Goal: Task Accomplishment & Management: Manage account settings

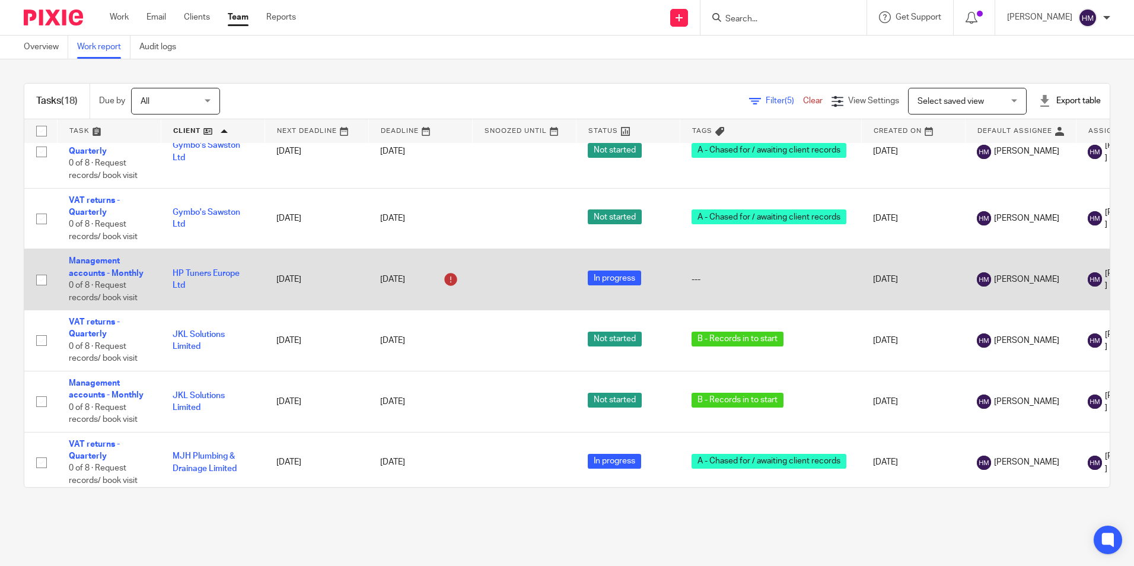
scroll to position [415, 0]
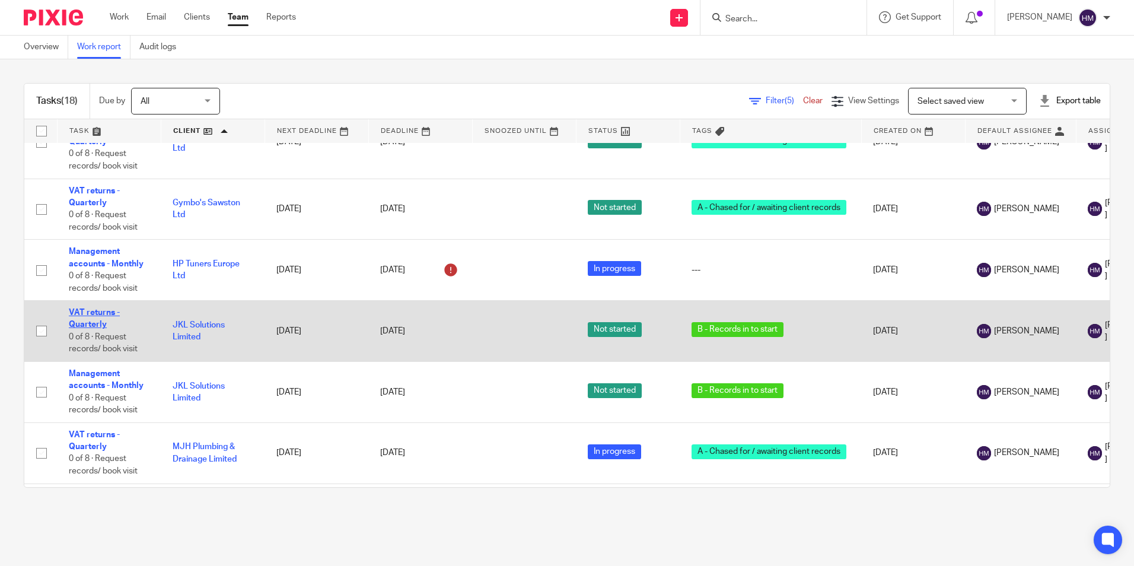
click at [82, 311] on link "VAT returns - Quarterly" at bounding box center [94, 318] width 51 height 20
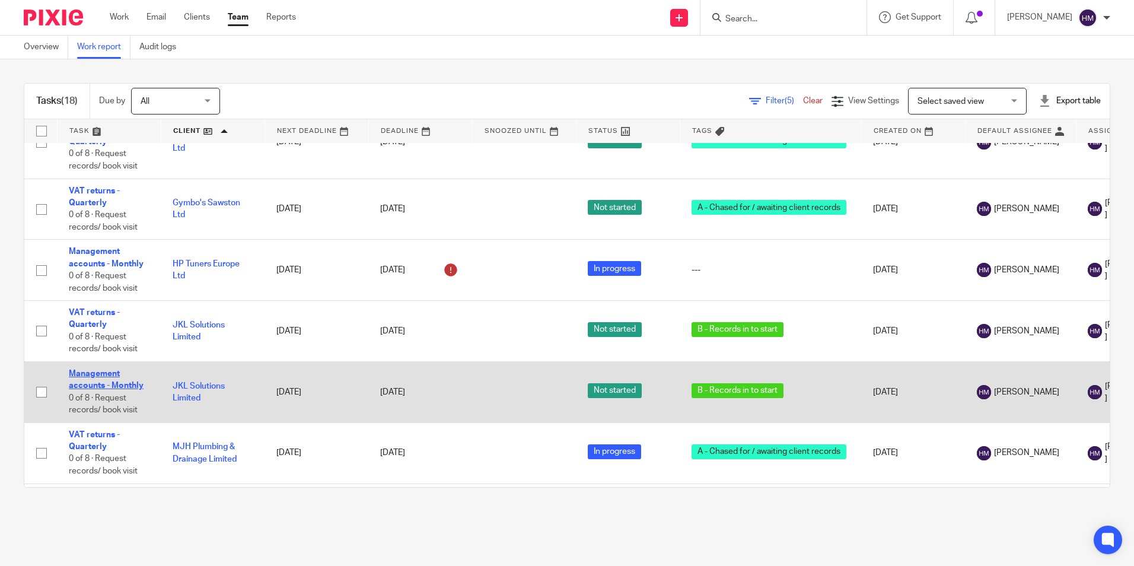
click at [84, 375] on link "Management accounts - Monthly" at bounding box center [106, 379] width 75 height 20
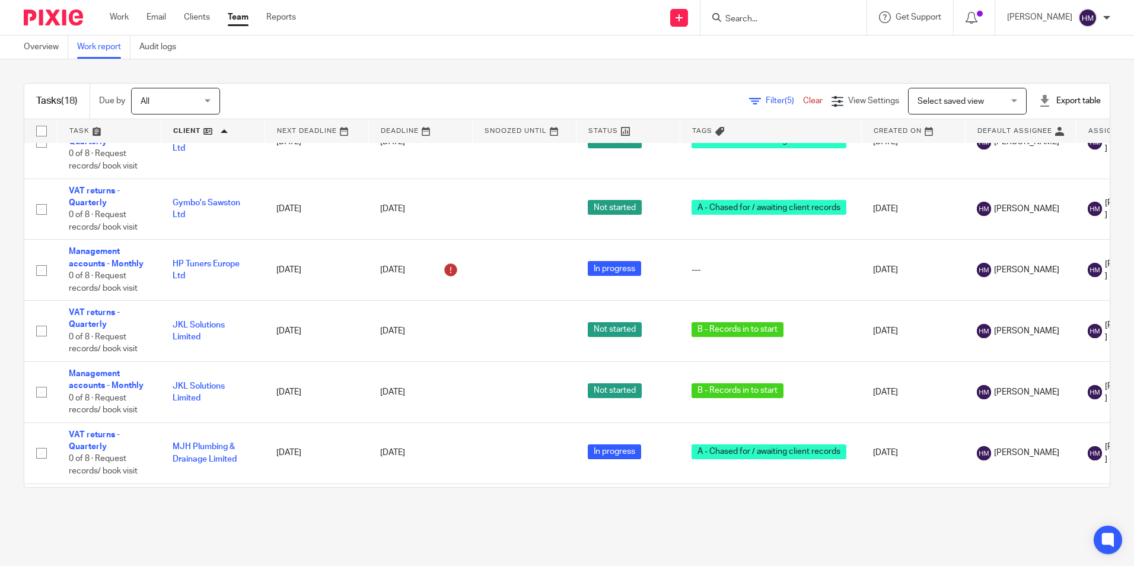
click at [213, 136] on link at bounding box center [212, 131] width 103 height 24
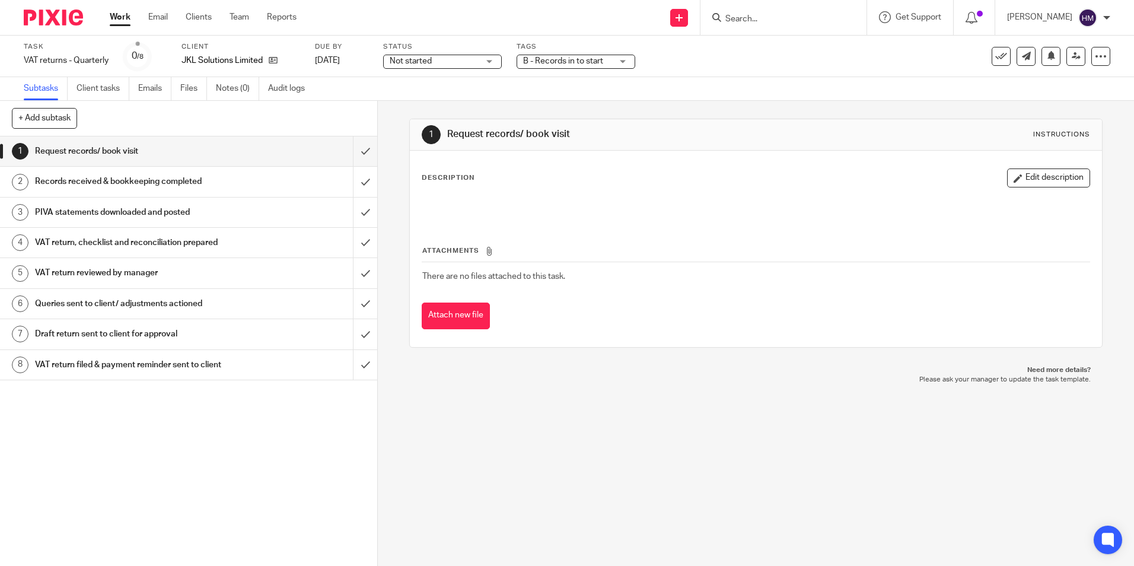
click at [446, 63] on span "Not started" at bounding box center [434, 61] width 89 height 12
click at [438, 100] on li "In progress" at bounding box center [442, 104] width 117 height 24
click at [551, 63] on span "B - Records in to start" at bounding box center [563, 61] width 80 height 8
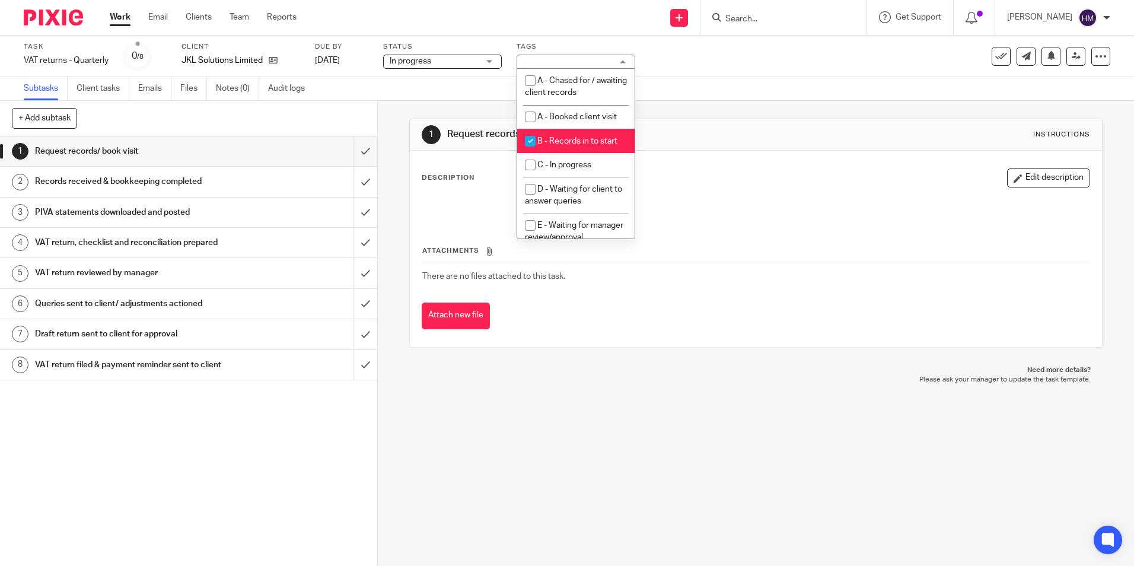
click at [576, 144] on span "B - Records in to start" at bounding box center [577, 141] width 80 height 8
checkbox input "false"
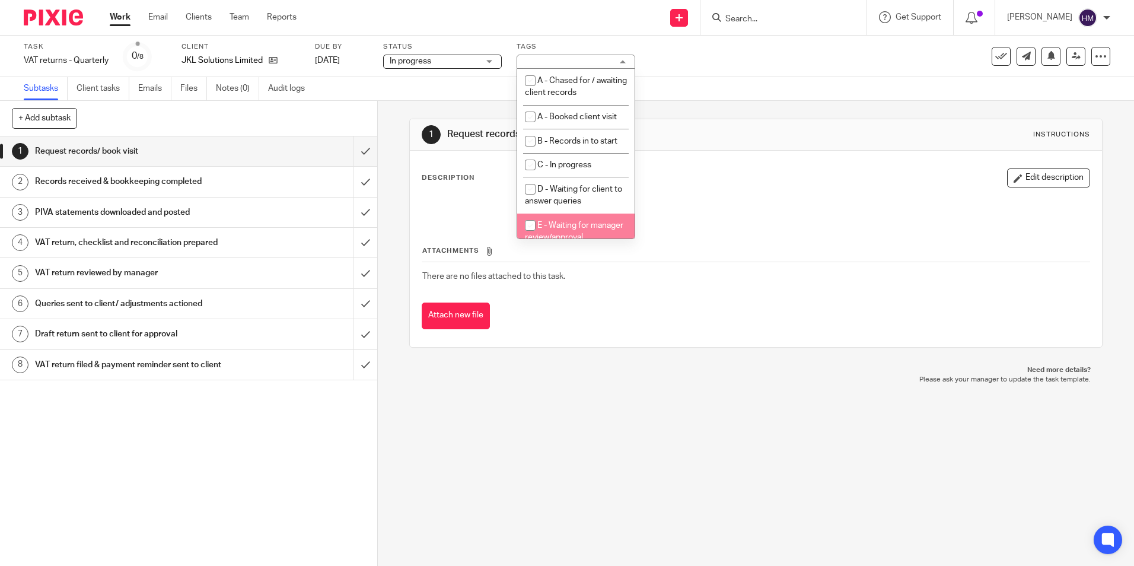
click at [575, 229] on span "E - Waiting for manager review/approval" at bounding box center [574, 231] width 98 height 21
checkbox input "true"
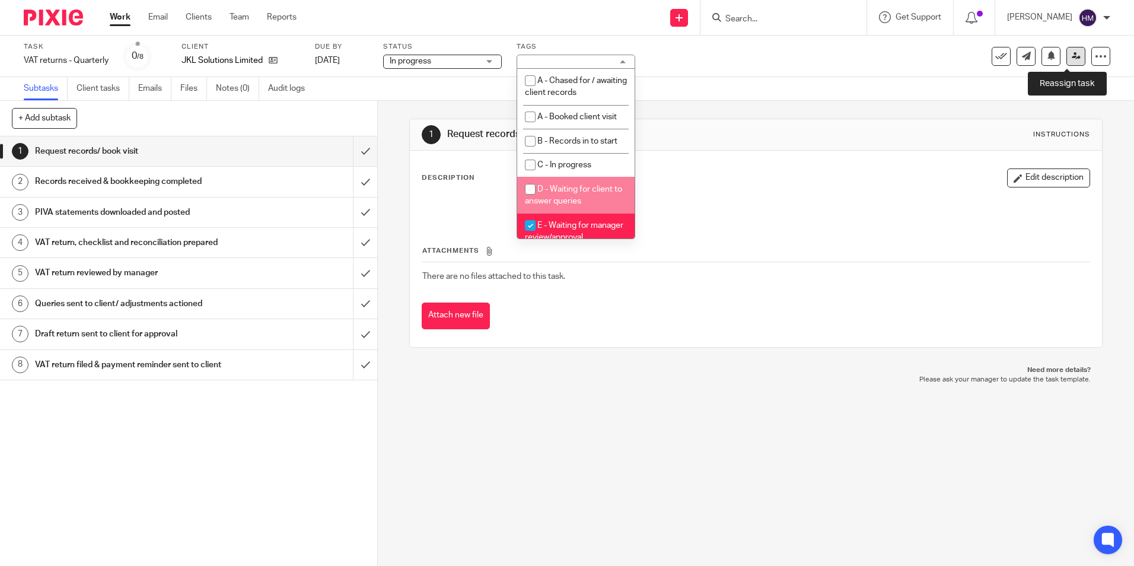
click at [1071, 55] on icon at bounding box center [1075, 56] width 9 height 9
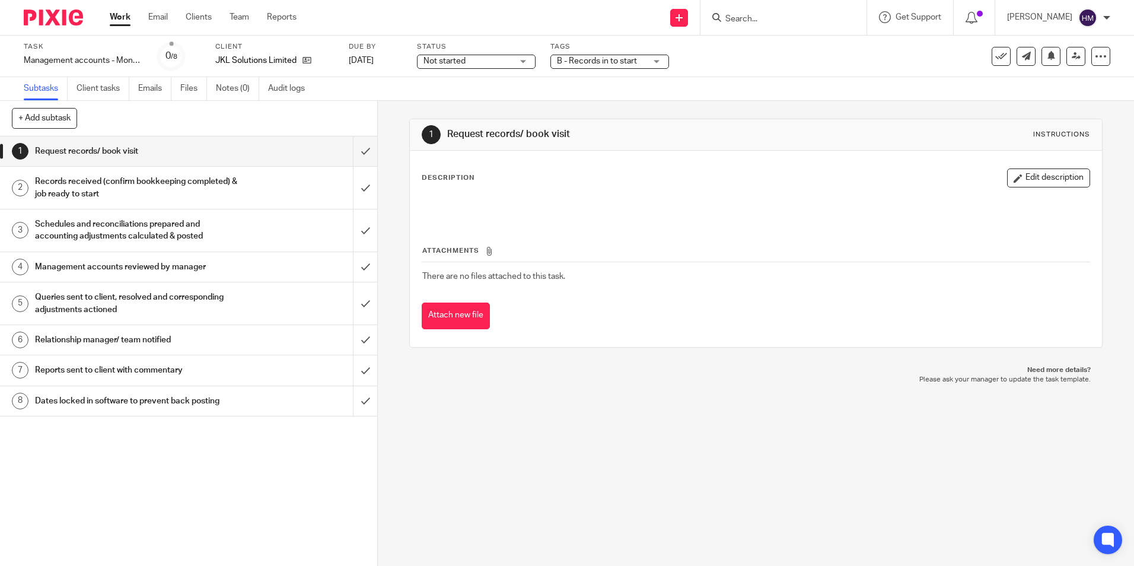
click at [486, 65] on span "Not started" at bounding box center [467, 61] width 89 height 12
click at [460, 111] on li "In progress" at bounding box center [475, 104] width 117 height 24
click at [640, 60] on span "B - Records in to start" at bounding box center [601, 61] width 89 height 12
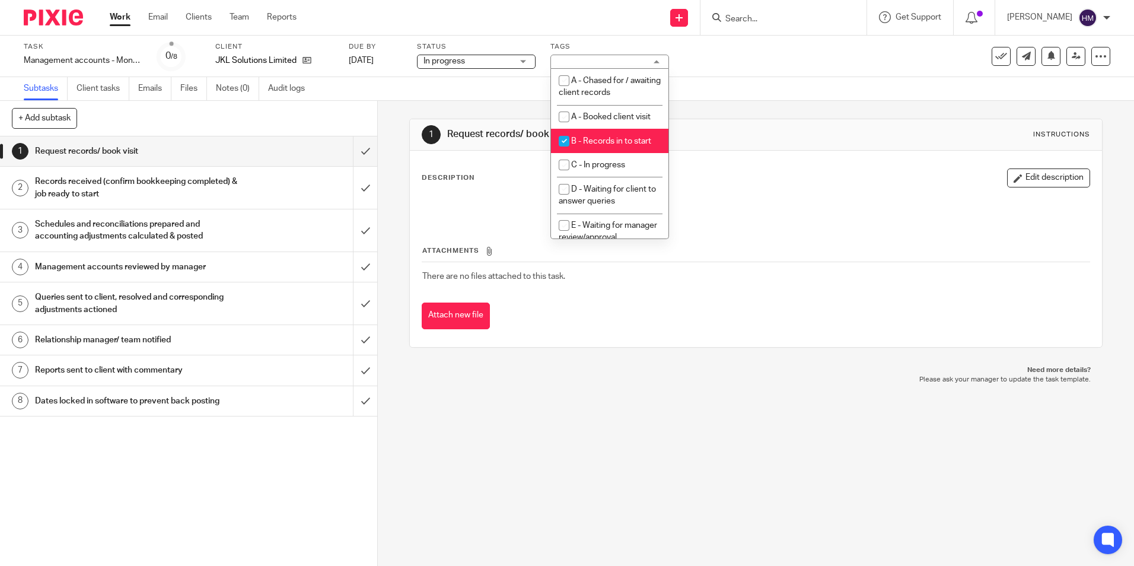
click at [625, 133] on li "B - Records in to start" at bounding box center [609, 141] width 117 height 24
checkbox input "false"
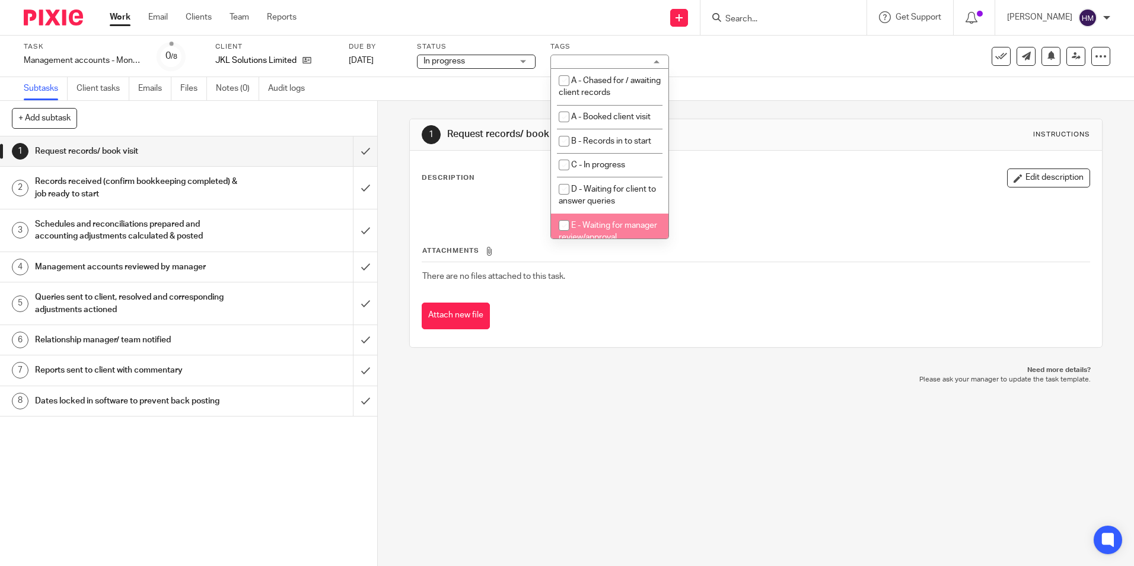
click at [591, 216] on li "E - Waiting for manager review/approval" at bounding box center [609, 231] width 117 height 36
checkbox input "true"
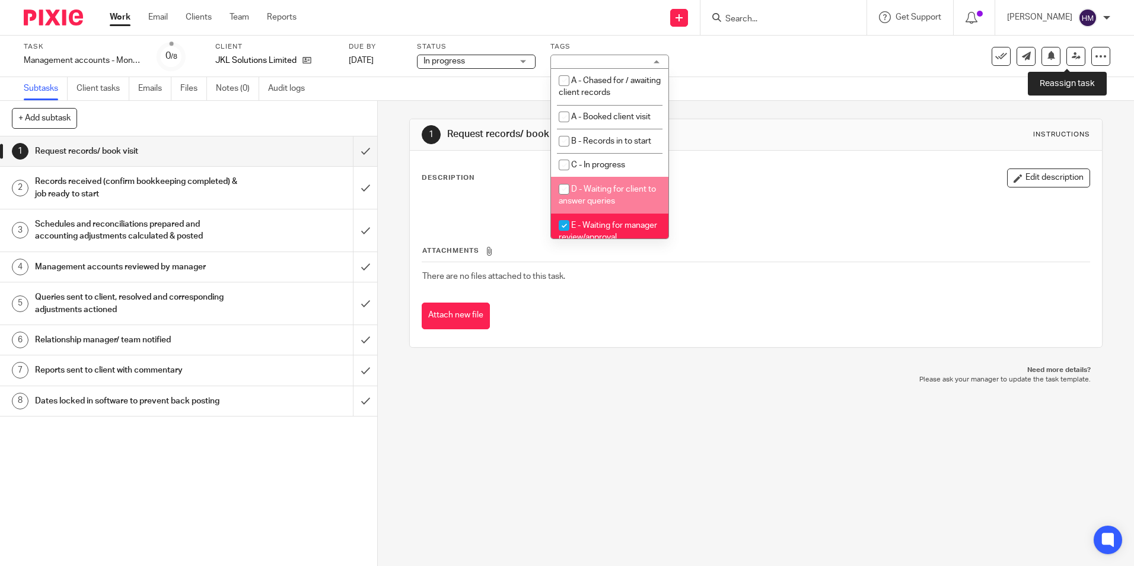
drag, startPoint x: 1060, startPoint y: 55, endPoint x: 1054, endPoint y: 58, distance: 6.4
click at [1066, 55] on link at bounding box center [1075, 56] width 19 height 19
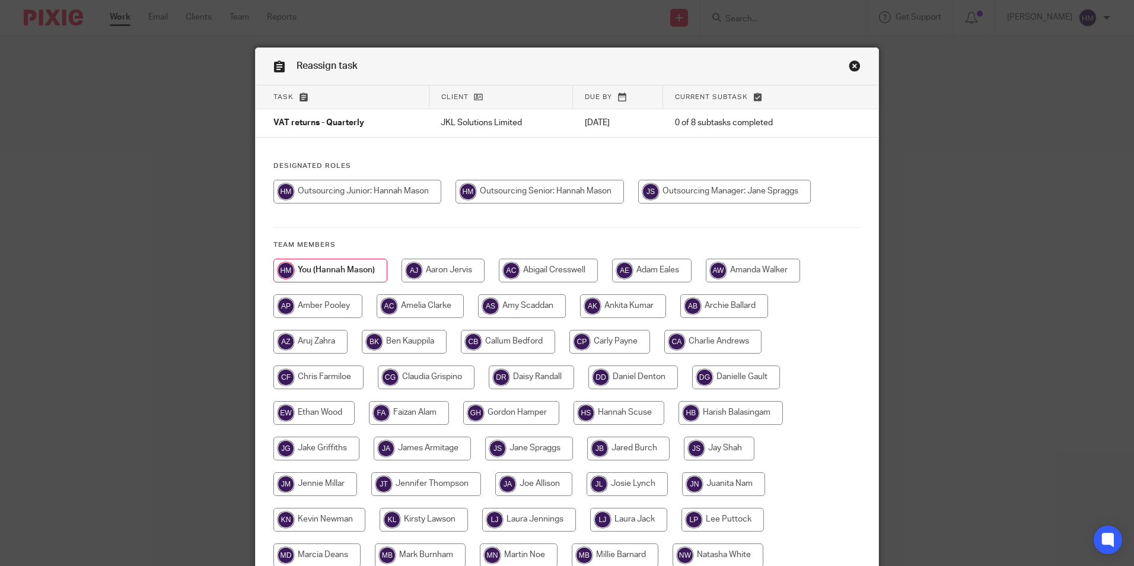
click at [724, 187] on input "radio" at bounding box center [724, 192] width 173 height 24
radio input "true"
click at [709, 187] on input "radio" at bounding box center [726, 192] width 176 height 24
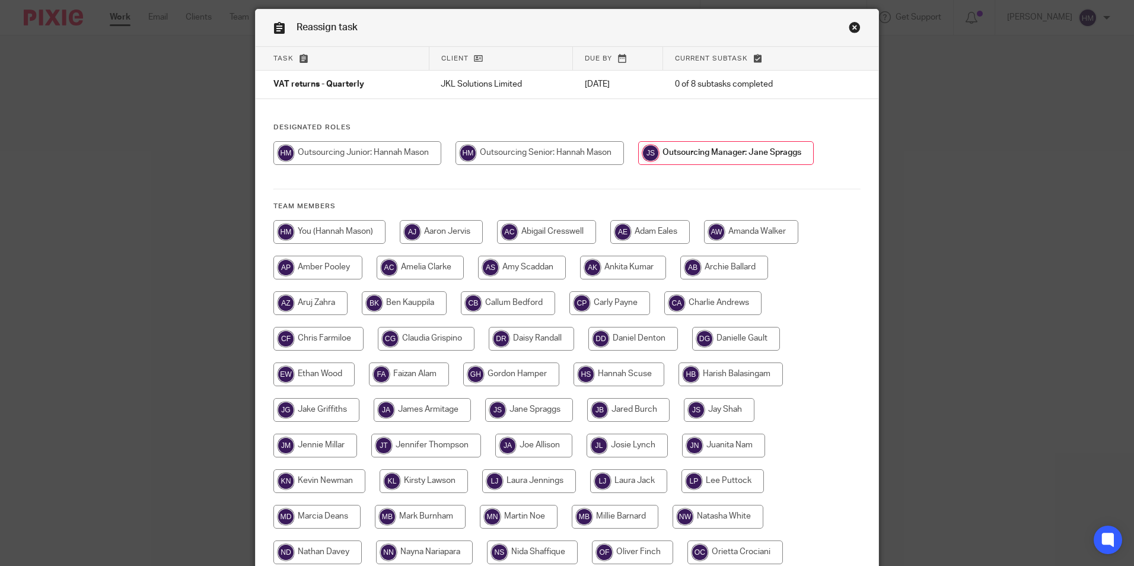
scroll to position [59, 0]
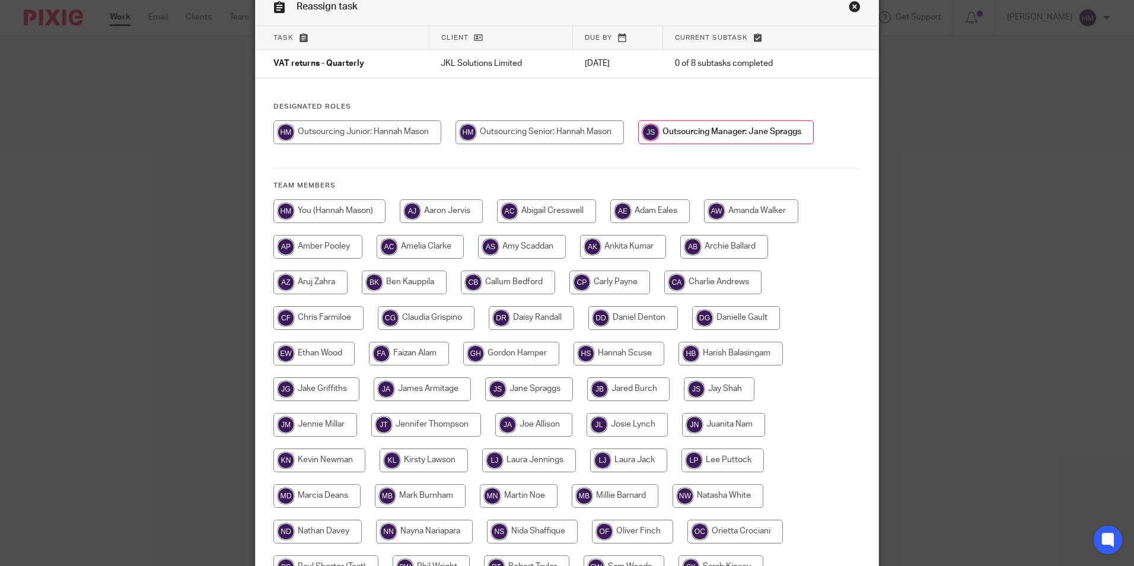
click at [319, 497] on input "radio" at bounding box center [316, 496] width 87 height 24
radio input "true"
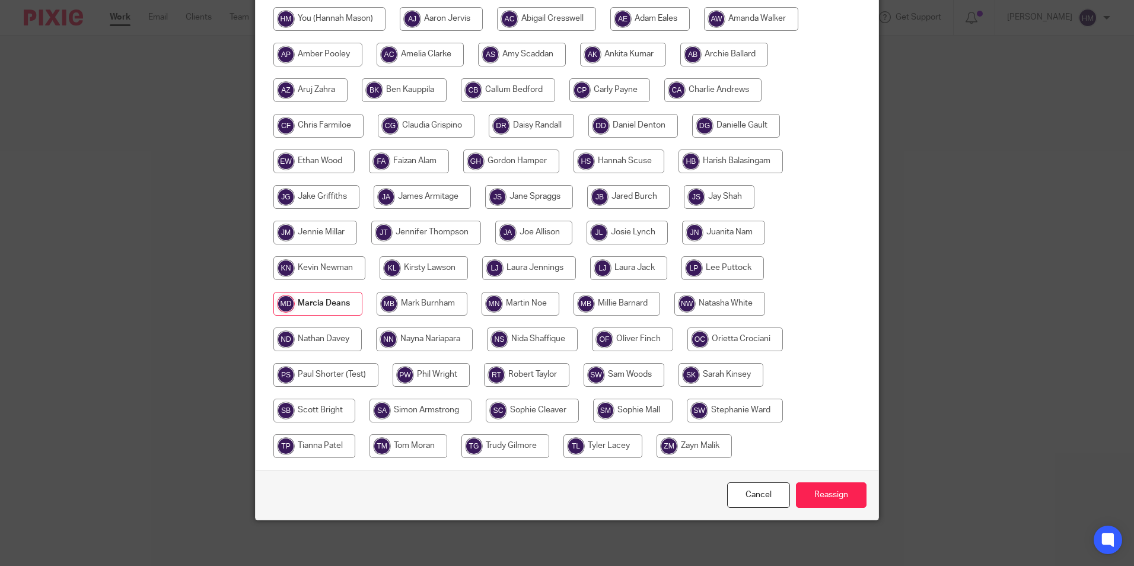
scroll to position [253, 0]
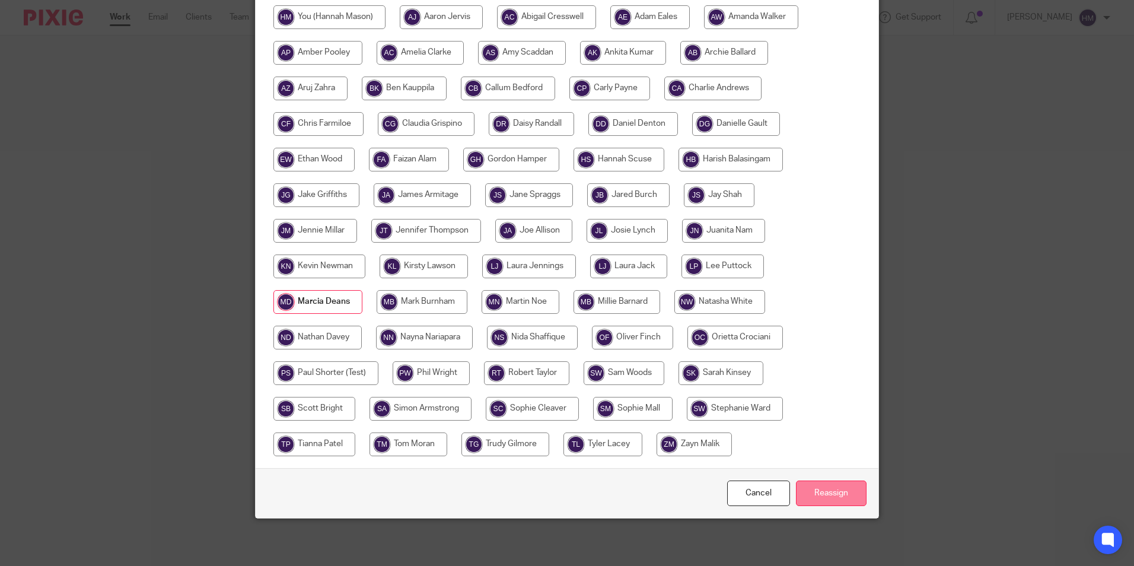
click at [807, 503] on input "Reassign" at bounding box center [831, 492] width 71 height 25
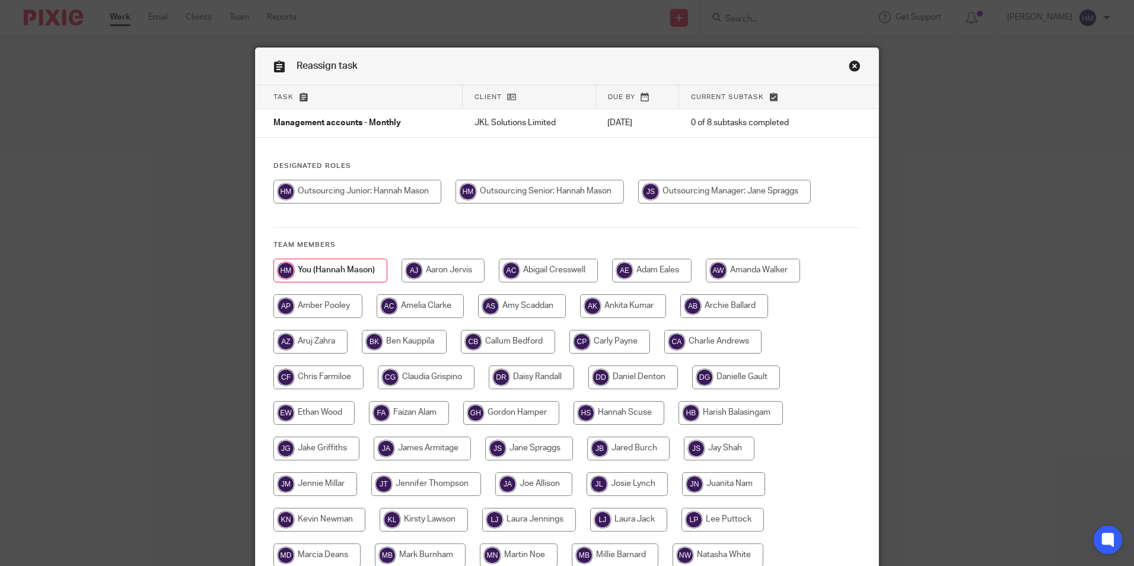
scroll to position [253, 0]
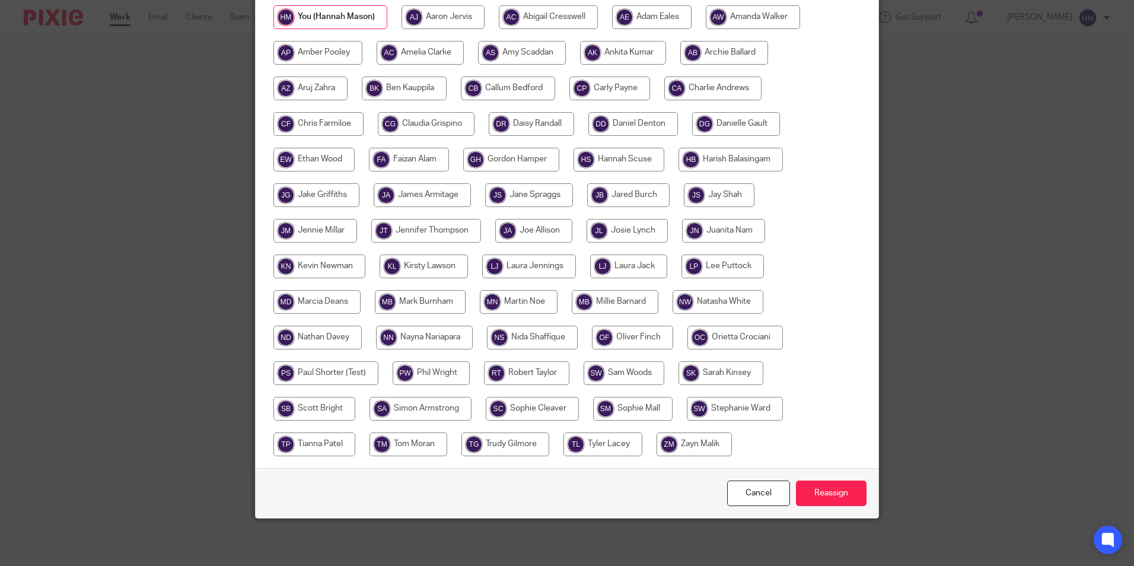
click at [301, 304] on input "radio" at bounding box center [316, 302] width 87 height 24
radio input "true"
click at [805, 490] on input "Reassign" at bounding box center [831, 492] width 71 height 25
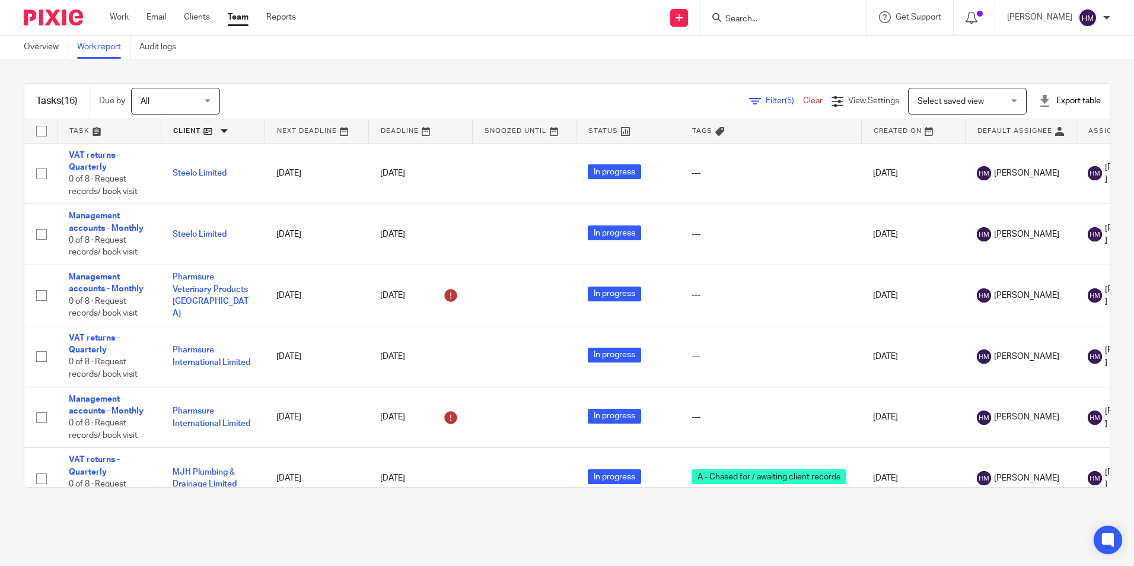
click at [213, 136] on link at bounding box center [212, 131] width 103 height 24
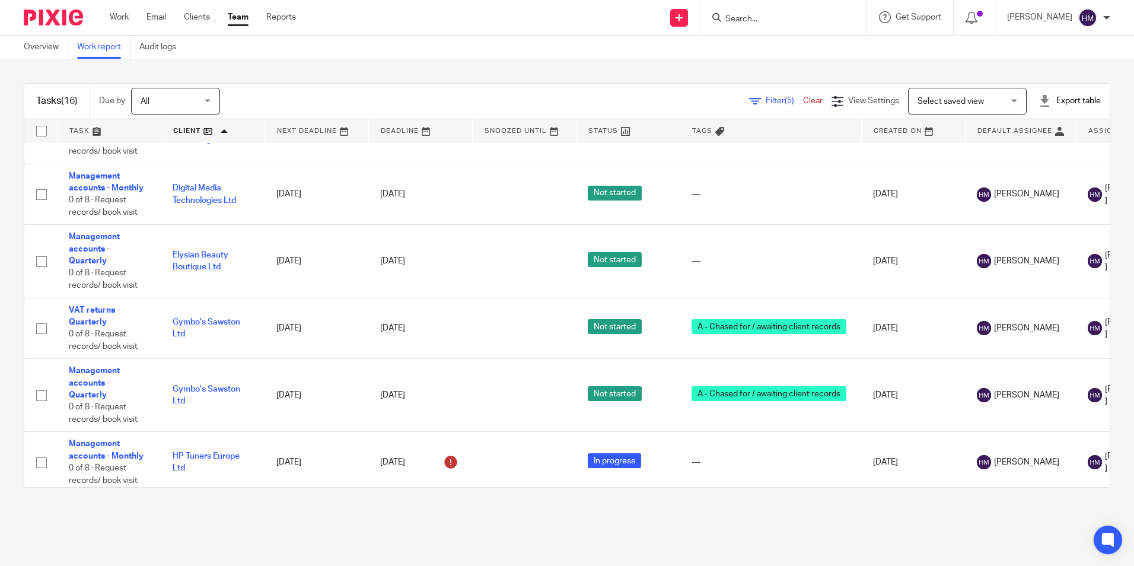
scroll to position [202, 0]
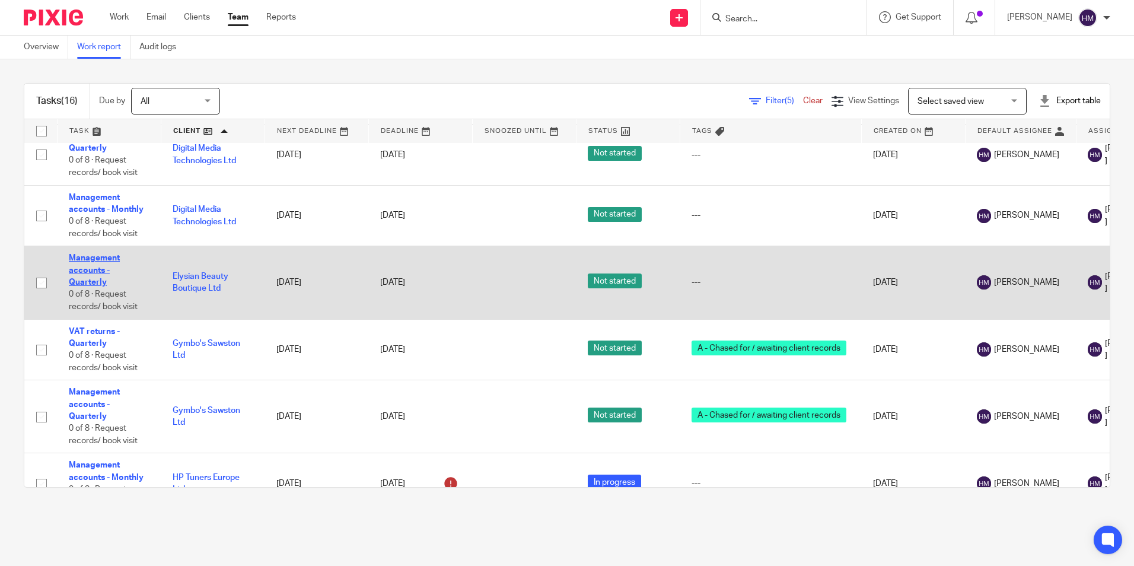
click at [90, 278] on link "Management accounts - Quarterly" at bounding box center [94, 270] width 51 height 33
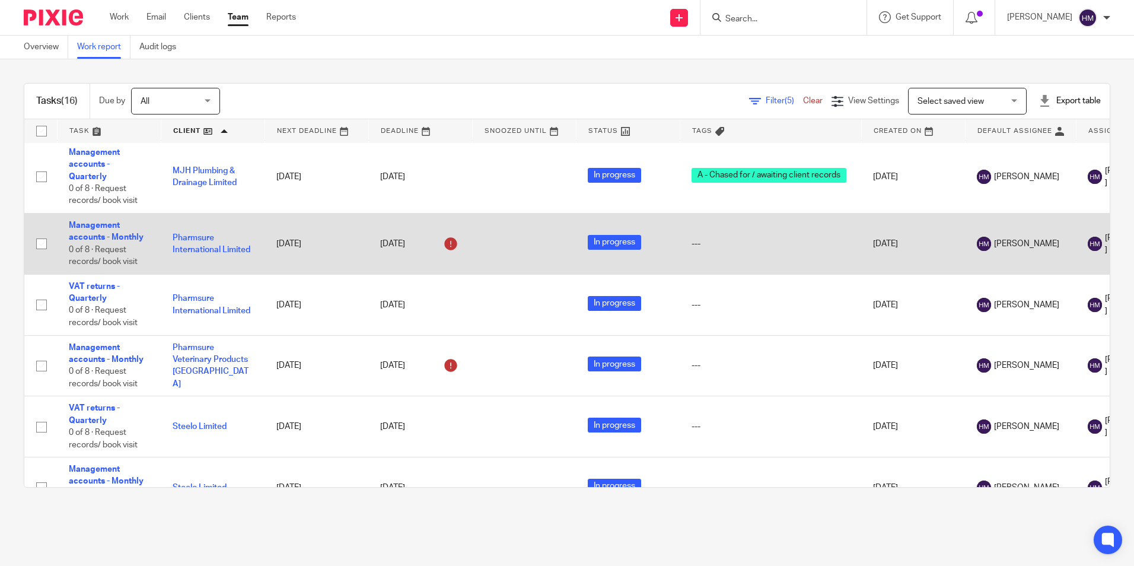
scroll to position [617, 0]
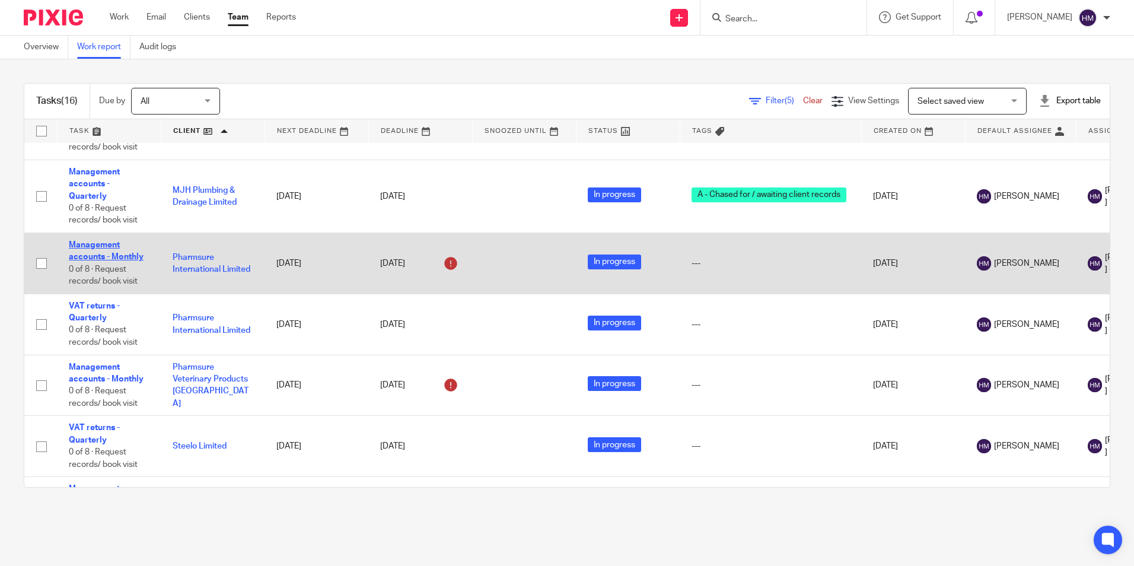
click at [103, 261] on link "Management accounts - Monthly" at bounding box center [106, 251] width 75 height 20
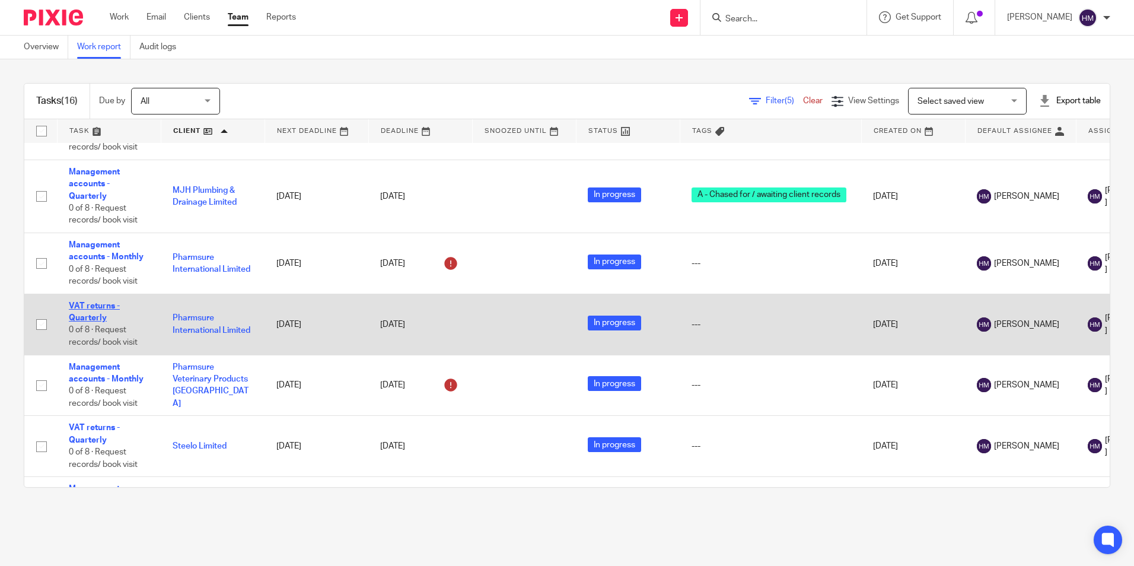
click at [94, 316] on link "VAT returns - Quarterly" at bounding box center [94, 312] width 51 height 20
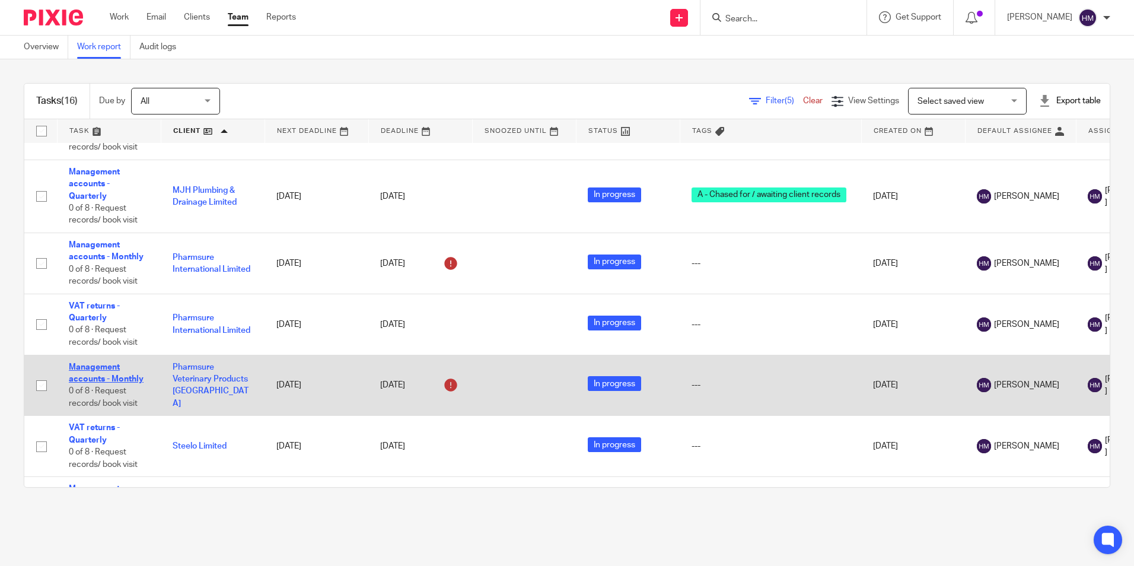
click at [82, 381] on link "Management accounts - Monthly" at bounding box center [106, 373] width 75 height 20
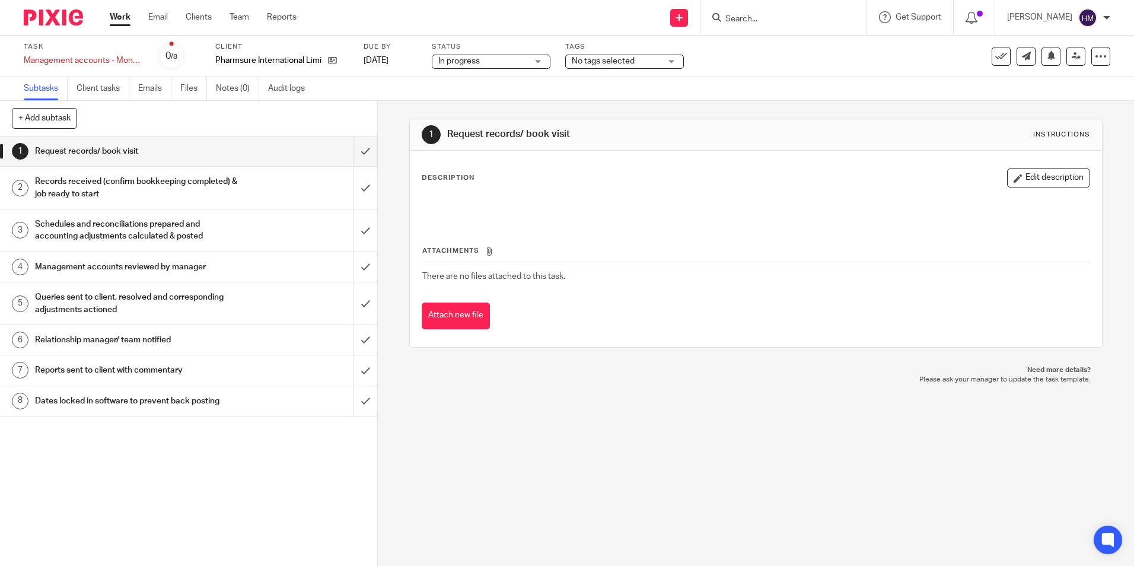
click at [614, 66] on span "No tags selected" at bounding box center [616, 61] width 89 height 12
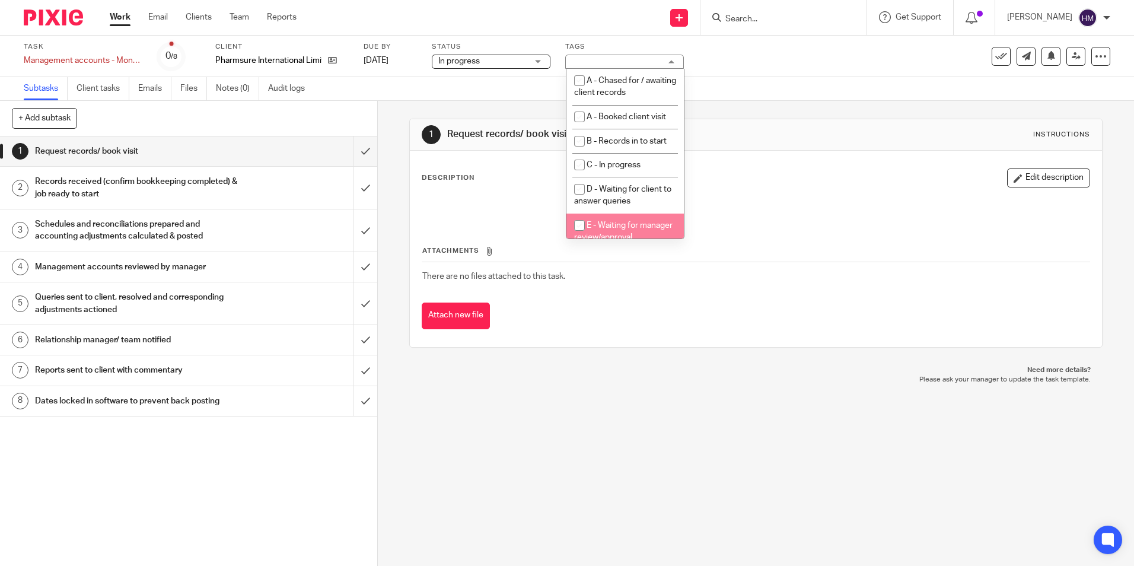
scroll to position [59, 0]
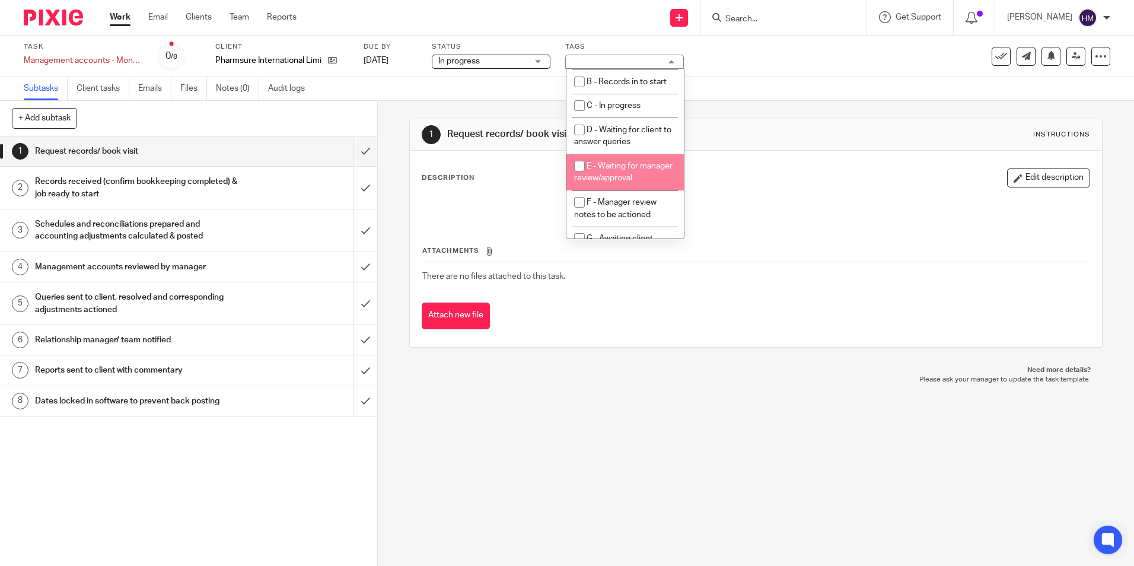
click at [605, 183] on span "E - Waiting for manager review/approval" at bounding box center [623, 172] width 98 height 21
checkbox input "true"
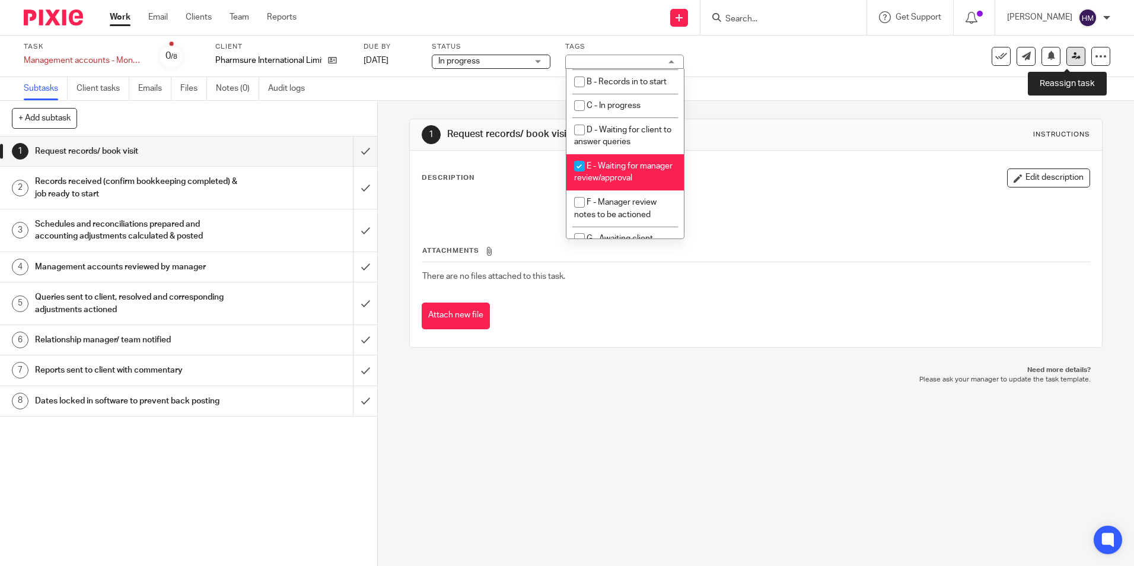
click at [1071, 52] on icon at bounding box center [1075, 56] width 9 height 9
